Goal: Information Seeking & Learning: Learn about a topic

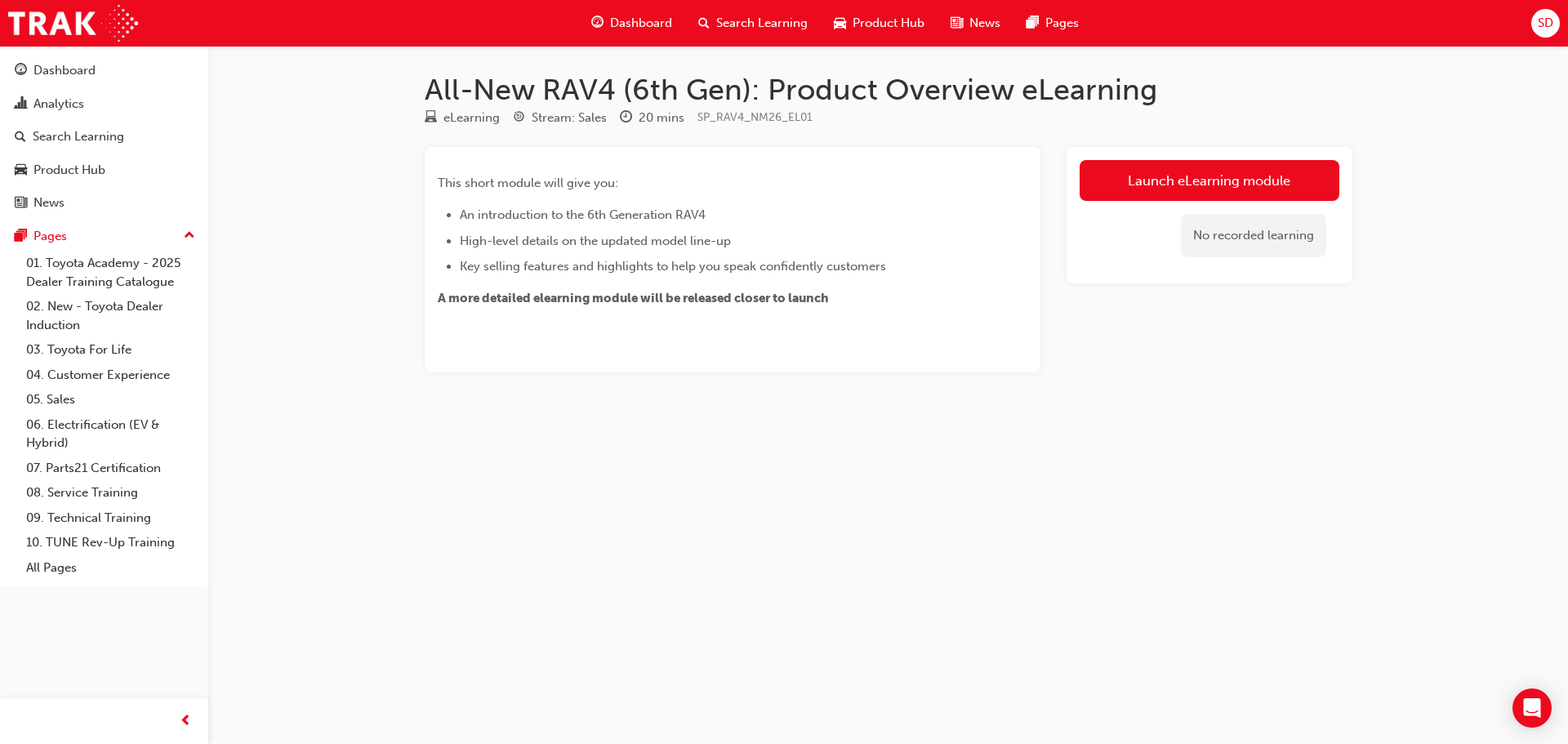
click at [665, 86] on h1 "All-New RAV4 (6th Gen): Product Overview eLearning" at bounding box center [888, 89] width 927 height 36
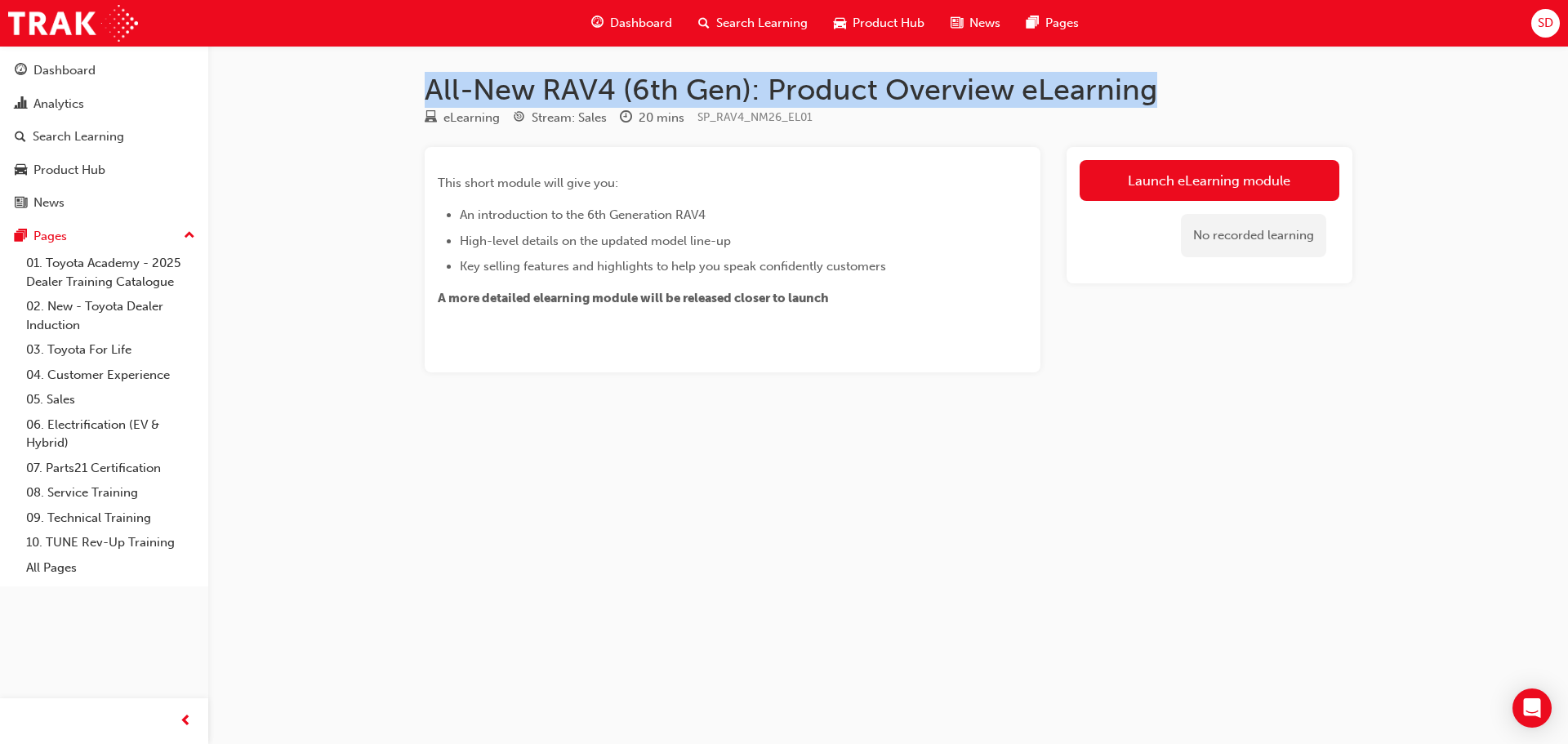
click at [665, 86] on h1 "All-New RAV4 (6th Gen): Product Overview eLearning" at bounding box center [888, 89] width 927 height 36
click at [733, 78] on h1 "All-New RAV4 (6th Gen): Product Overview eLearning" at bounding box center [888, 89] width 927 height 36
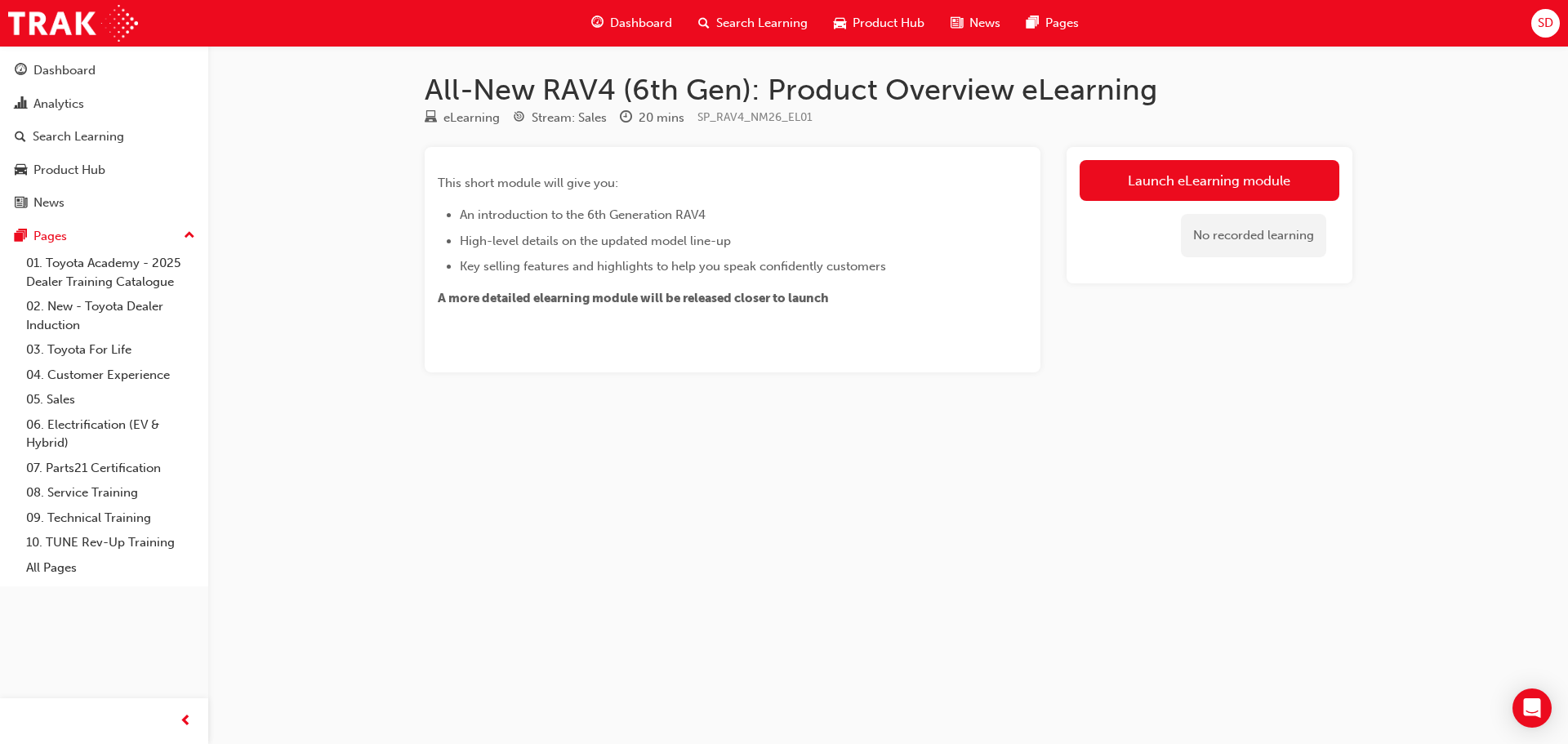
click at [820, 78] on h1 "All-New RAV4 (6th Gen): Product Overview eLearning" at bounding box center [888, 89] width 927 height 36
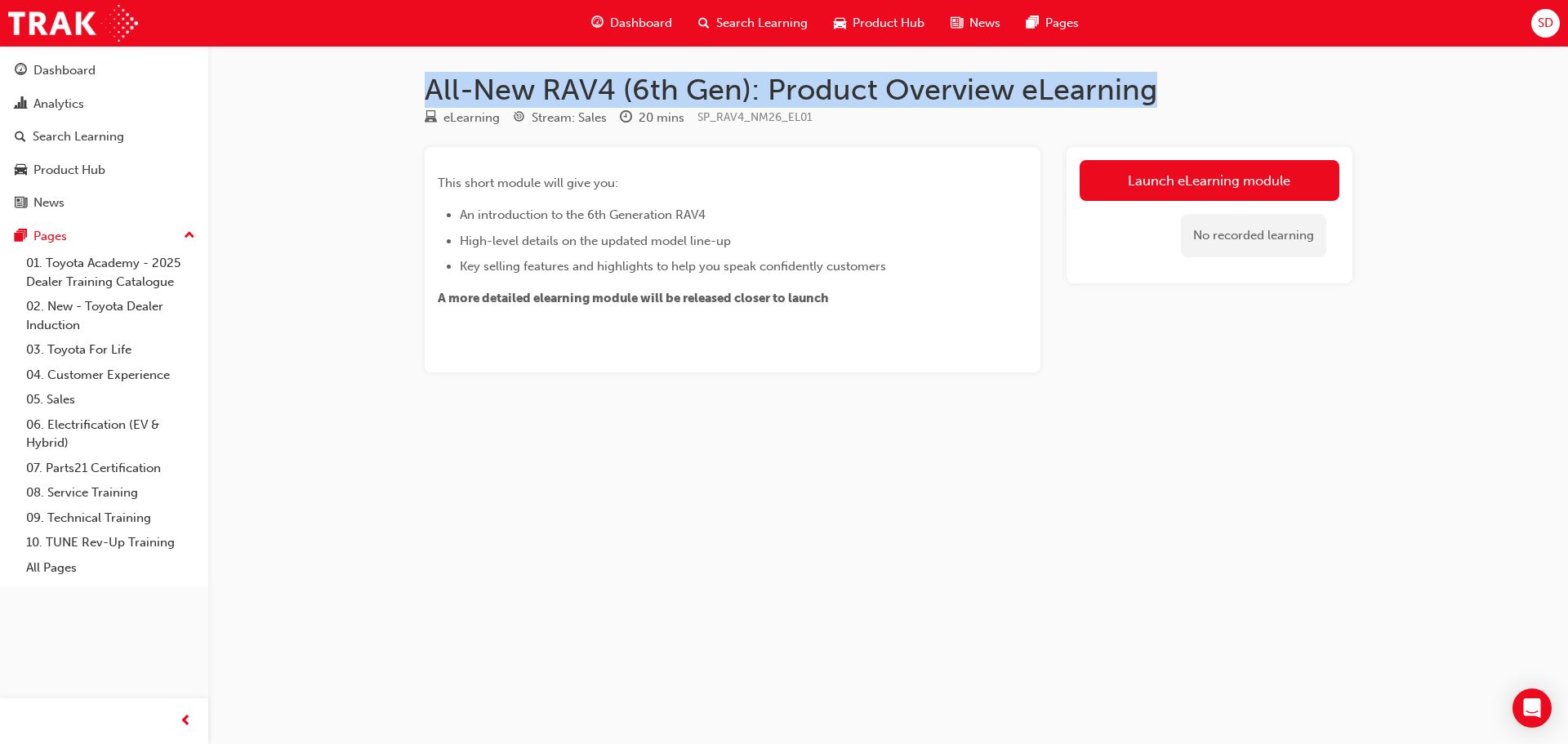
click at [820, 78] on h1 "All-New RAV4 (6th Gen): Product Overview eLearning" at bounding box center [888, 89] width 927 height 36
click at [873, 83] on h1 "All-New RAV4 (6th Gen): Product Overview eLearning" at bounding box center [888, 89] width 927 height 36
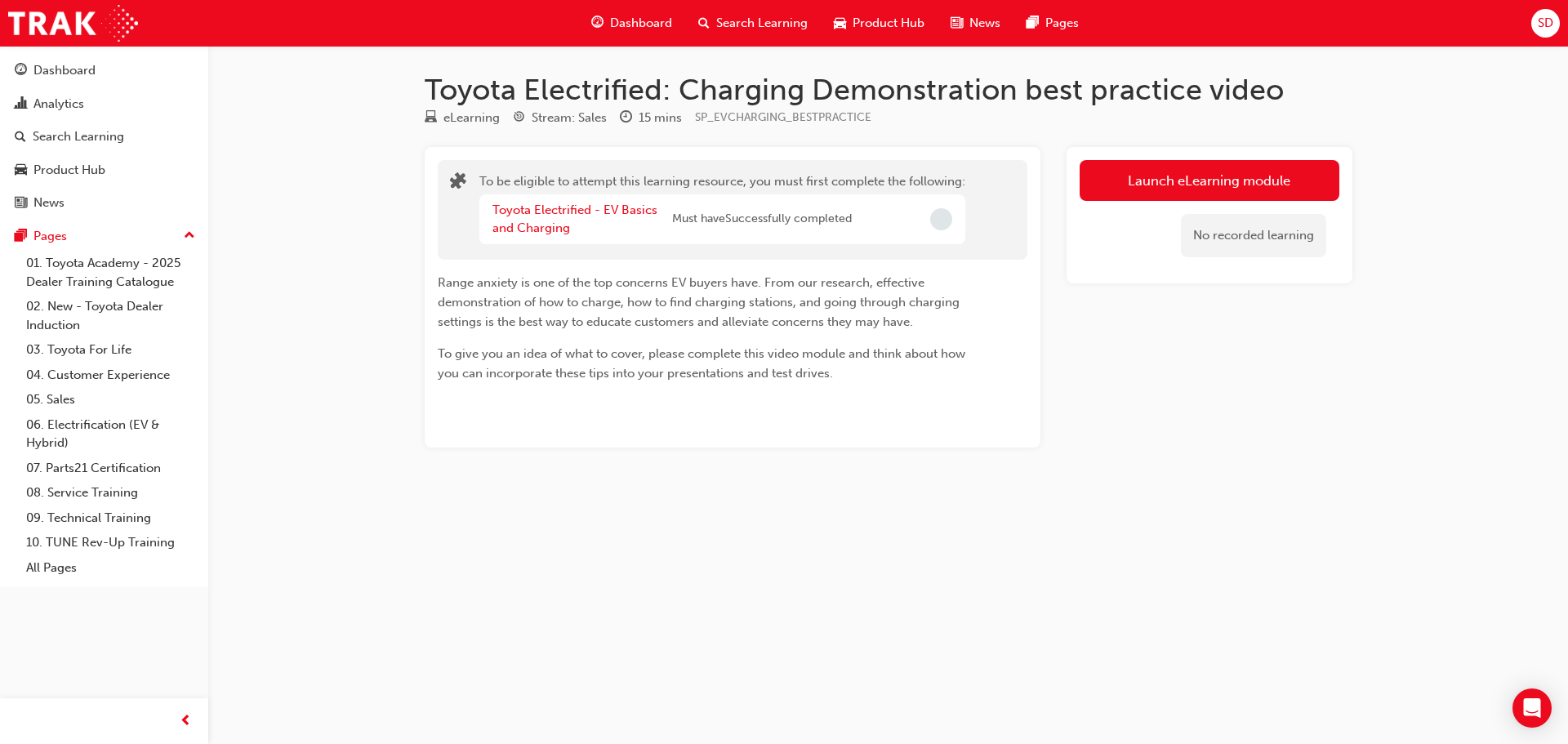
click at [729, 118] on span "SP_EVCHARGING_BESTPRACTICE" at bounding box center [783, 117] width 176 height 13
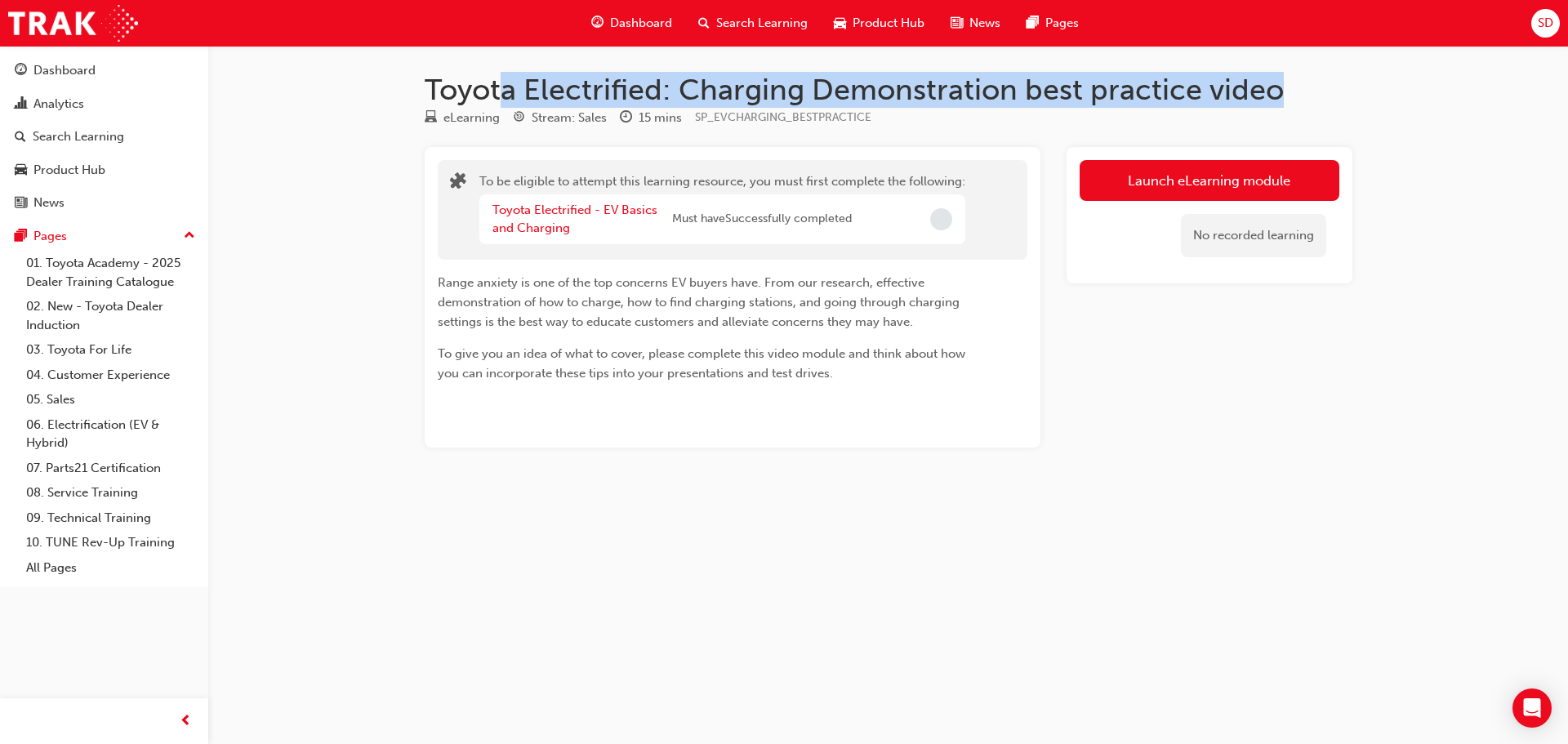
drag, startPoint x: 500, startPoint y: 86, endPoint x: 1292, endPoint y: 85, distance: 792.0
click at [1292, 85] on h1 "Toyota Electrified: Charging Demonstration best practice video" at bounding box center [888, 89] width 927 height 36
